Goal: Task Accomplishment & Management: Manage account settings

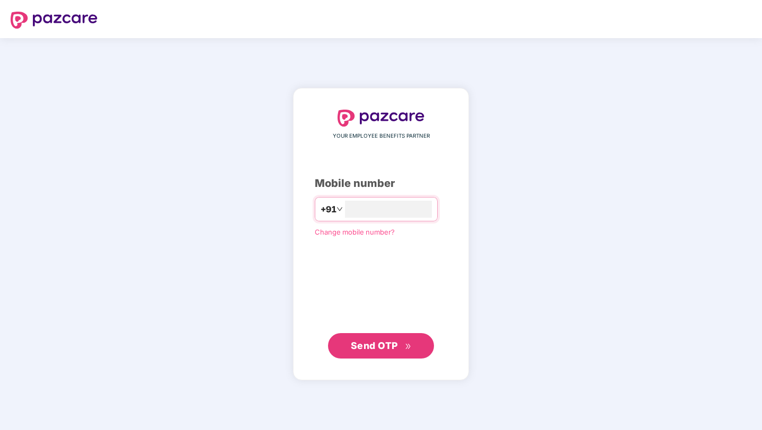
type input "**********"
click at [387, 344] on span "Send OTP" at bounding box center [374, 345] width 47 height 11
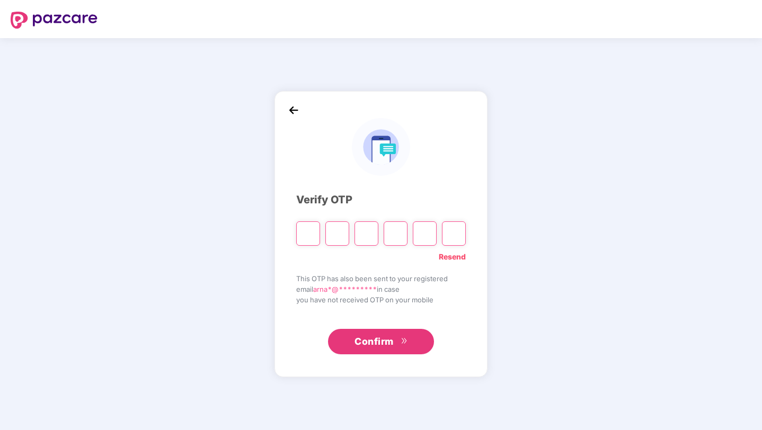
type input "*"
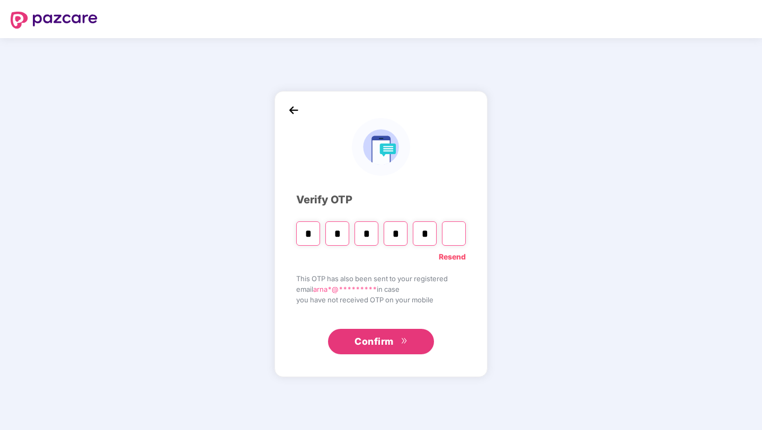
type input "*"
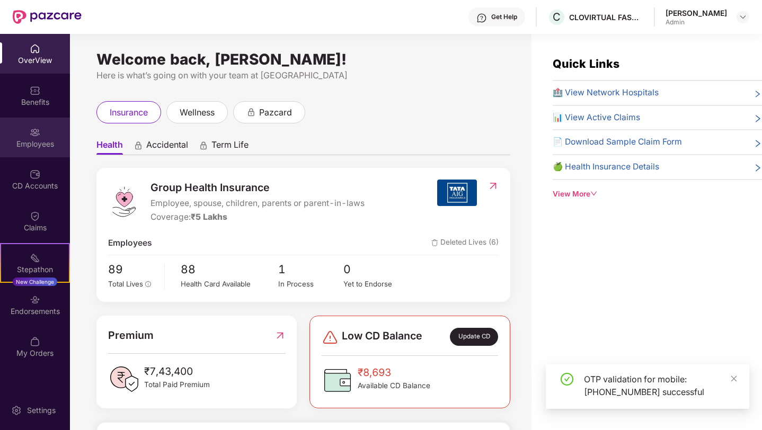
click at [40, 132] on div "Employees" at bounding box center [35, 138] width 70 height 40
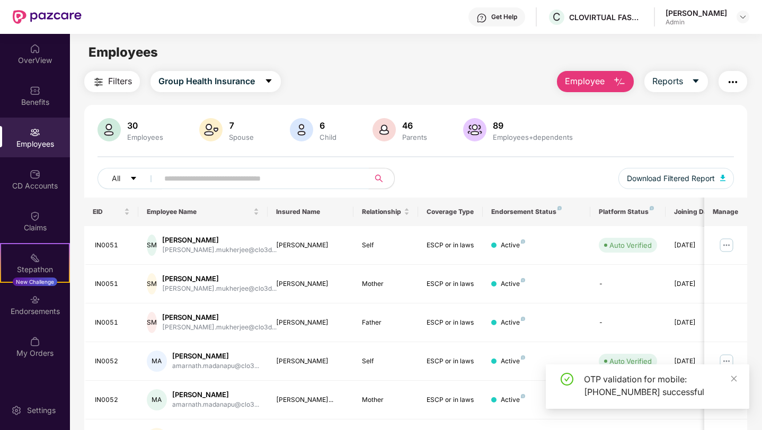
click at [240, 179] on input "text" at bounding box center [259, 179] width 190 height 16
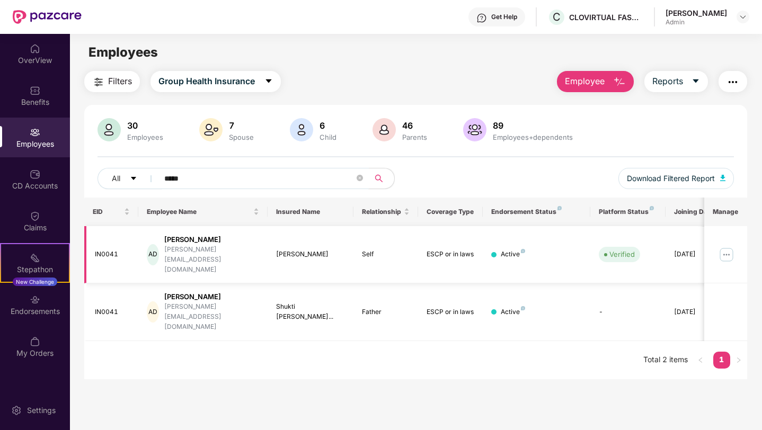
type input "*****"
click at [725, 246] on img at bounding box center [726, 254] width 17 height 17
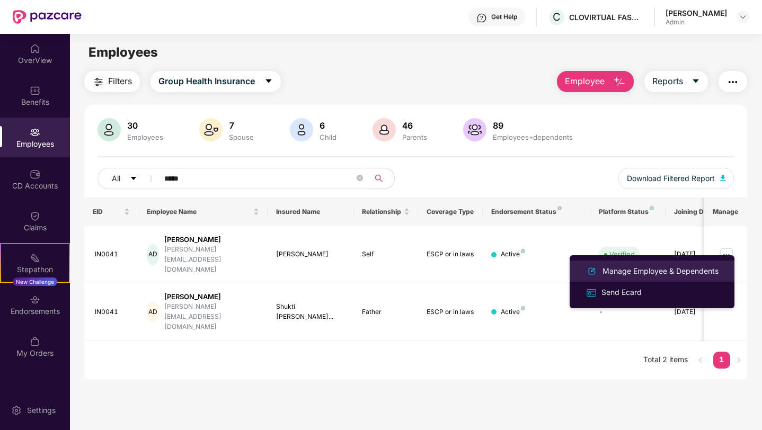
click at [673, 270] on div "Manage Employee & Dependents" at bounding box center [660, 271] width 120 height 12
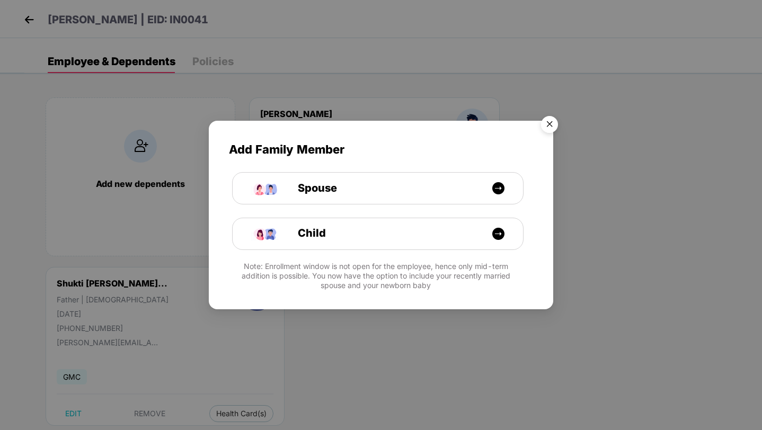
click at [551, 122] on img "Close" at bounding box center [549, 126] width 30 height 30
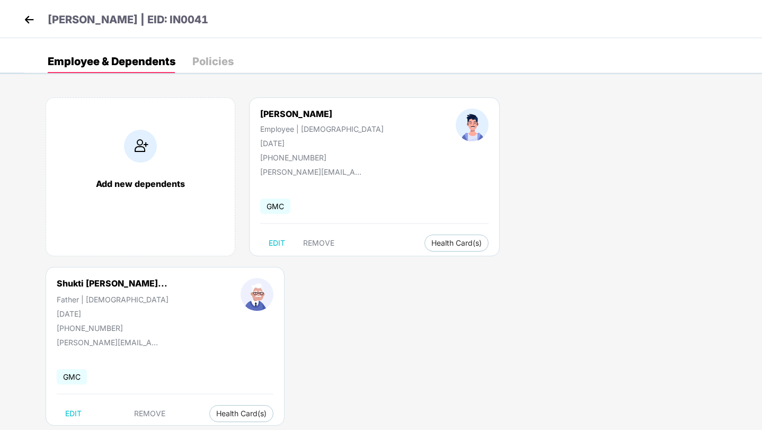
click at [28, 21] on img at bounding box center [29, 20] width 16 height 16
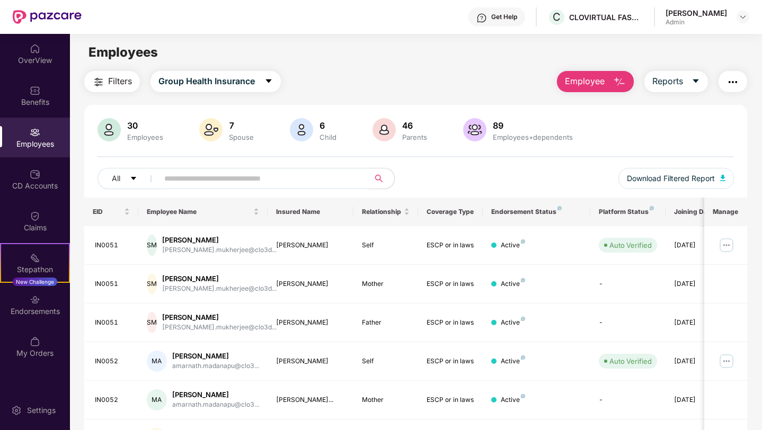
click at [698, 14] on div "[PERSON_NAME]" at bounding box center [695, 13] width 61 height 10
